Goal: Transaction & Acquisition: Register for event/course

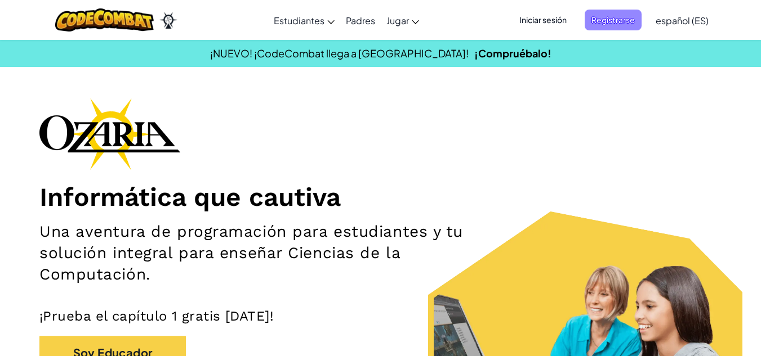
click at [610, 18] on span "Registrarse" at bounding box center [612, 20] width 57 height 21
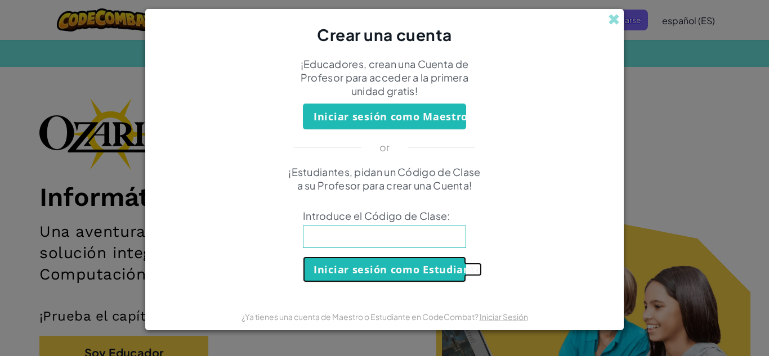
click at [389, 274] on button "Iniciar sesión como Estudiante" at bounding box center [384, 270] width 163 height 26
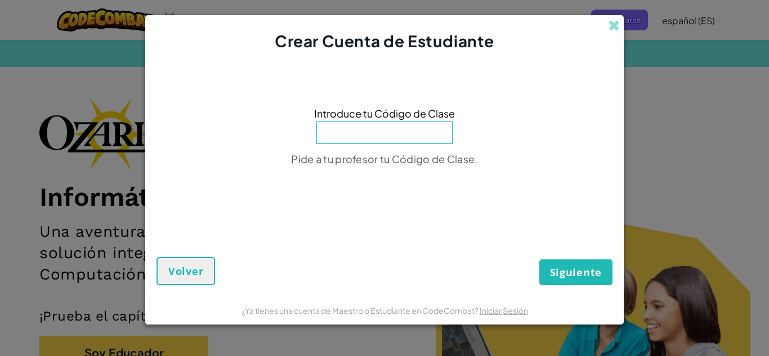
click at [393, 130] on input at bounding box center [384, 133] width 136 height 23
type input "FalseCrashBest"
click at [573, 264] on button "Siguiente" at bounding box center [575, 273] width 73 height 26
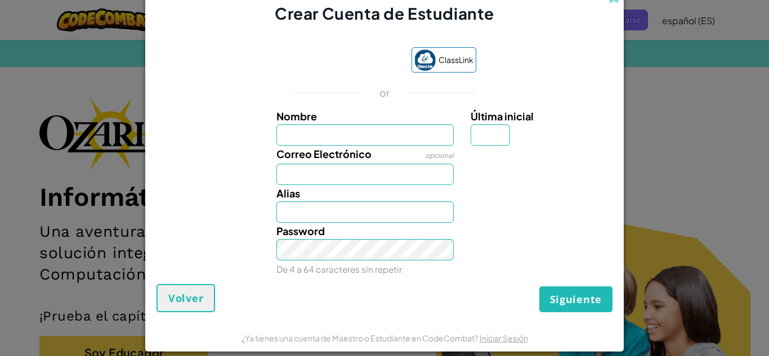
click at [369, 139] on input "Nombre" at bounding box center [365, 134] width 178 height 21
click at [297, 180] on input "Correo Electrónico" at bounding box center [365, 174] width 178 height 21
type input "[EMAIL_ADDRESS][DOMAIN_NAME]"
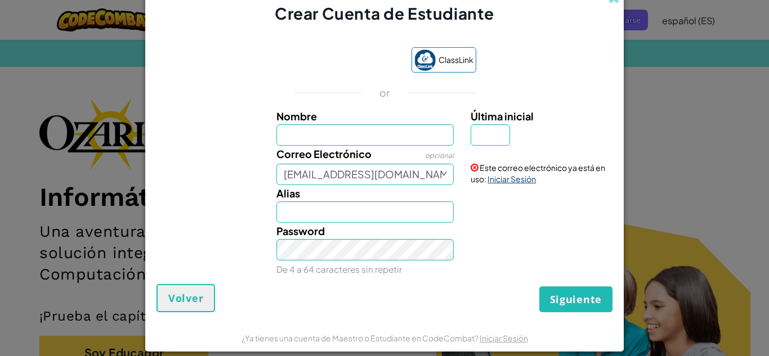
click at [520, 180] on link "Iniciar Sesión" at bounding box center [512, 179] width 48 height 10
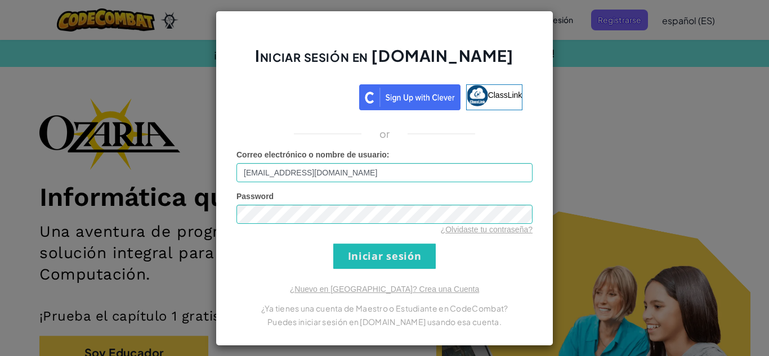
click at [496, 273] on div "Iniciar sesión en [DOMAIN_NAME] ClassLink or Error desconocido. Correo electrón…" at bounding box center [385, 179] width 338 height 336
click at [394, 249] on input "Iniciar sesión" at bounding box center [384, 256] width 102 height 25
